Goal: Book appointment/travel/reservation

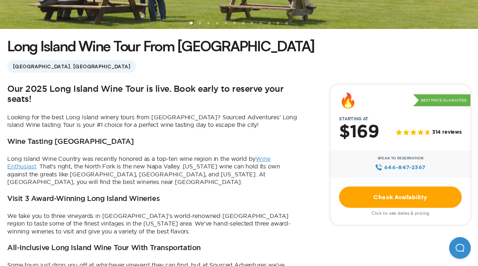
scroll to position [162, 0]
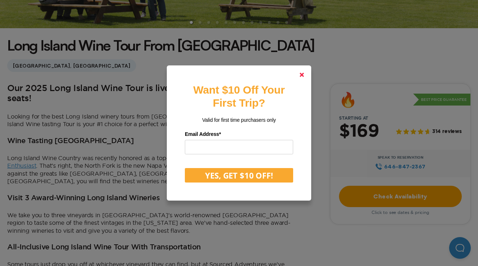
click at [302, 77] on icon at bounding box center [302, 75] width 4 height 4
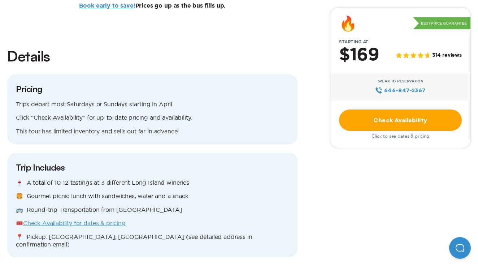
scroll to position [534, 0]
click at [372, 122] on link "Check Availability" at bounding box center [400, 119] width 123 height 21
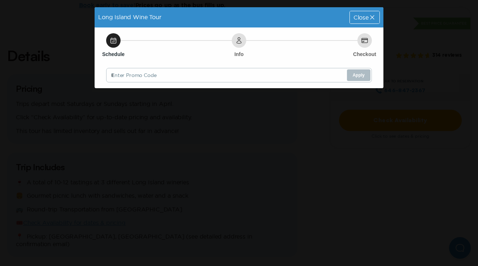
scroll to position [0, 0]
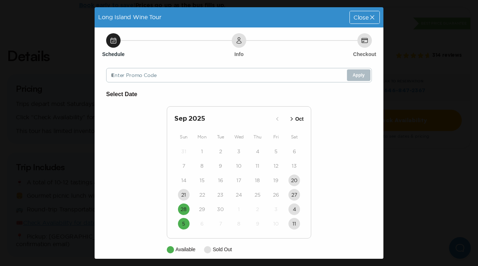
click at [288, 119] on icon "button" at bounding box center [291, 118] width 7 height 7
click at [183, 182] on time "12" at bounding box center [183, 180] width 5 height 7
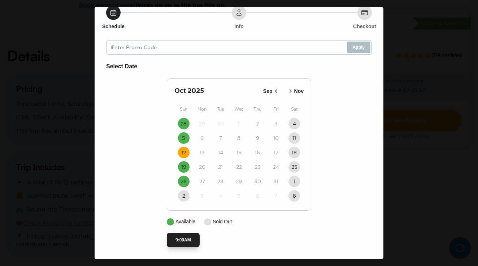
click at [191, 240] on button "9:00AM" at bounding box center [183, 240] width 33 height 14
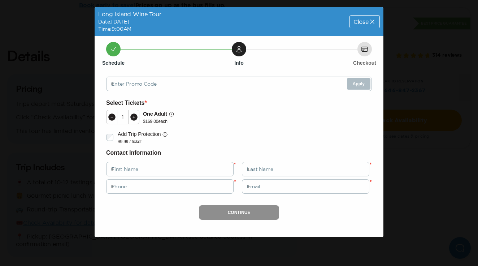
scroll to position [0, 0]
click at [137, 117] on icon at bounding box center [133, 116] width 7 height 7
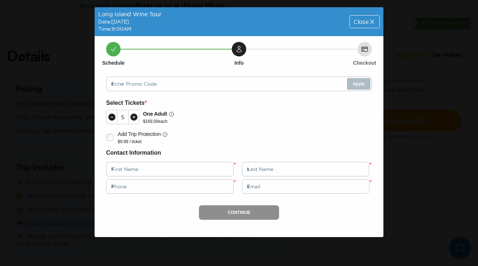
click at [137, 117] on icon at bounding box center [133, 116] width 7 height 7
click at [255, 124] on div "7 One Adult $ 169.00 each" at bounding box center [239, 117] width 266 height 19
click at [402, 60] on div "Long Island Wine Tour Date: [DATE] Time: 9:00AM Close Schedule Info Checkout En…" at bounding box center [239, 133] width 478 height 266
click at [353, 18] on div "Close" at bounding box center [365, 22] width 30 height 12
